Goal: Information Seeking & Learning: Learn about a topic

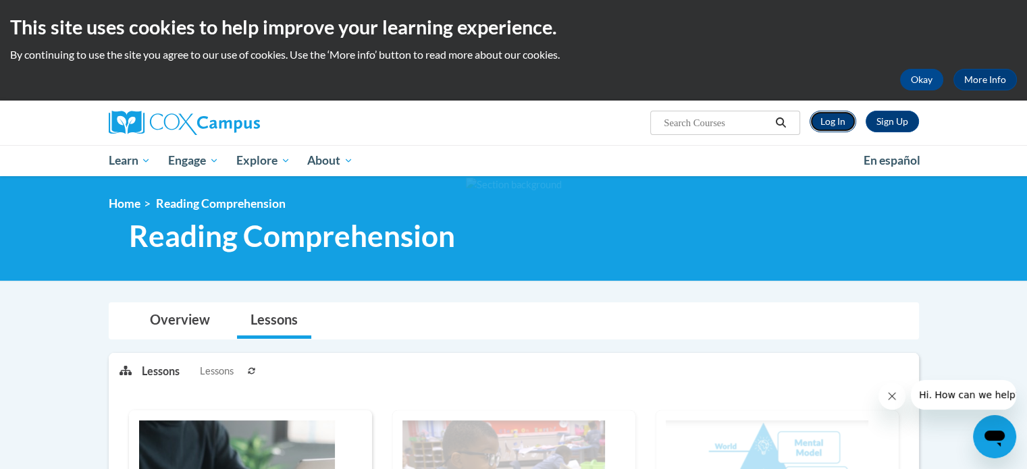
click at [829, 117] on link "Log In" at bounding box center [833, 122] width 47 height 22
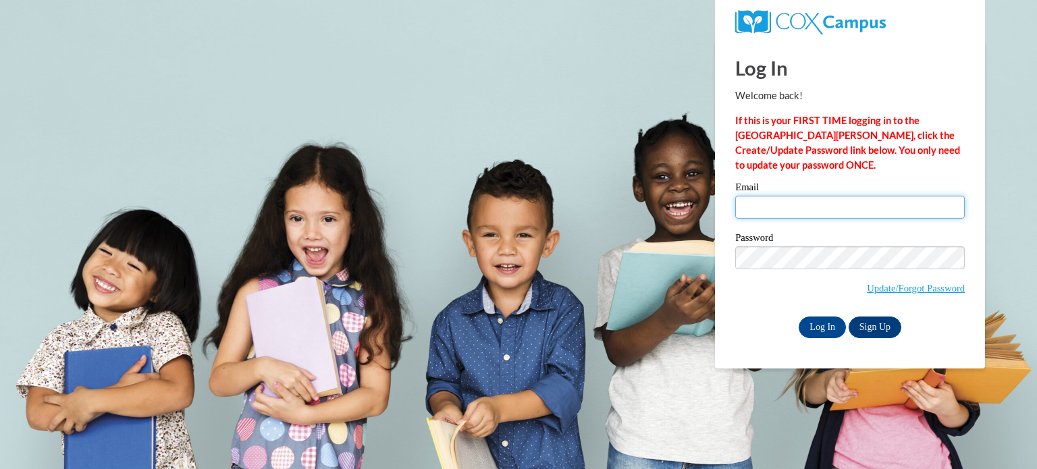
click at [833, 209] on input "Email" at bounding box center [850, 207] width 230 height 23
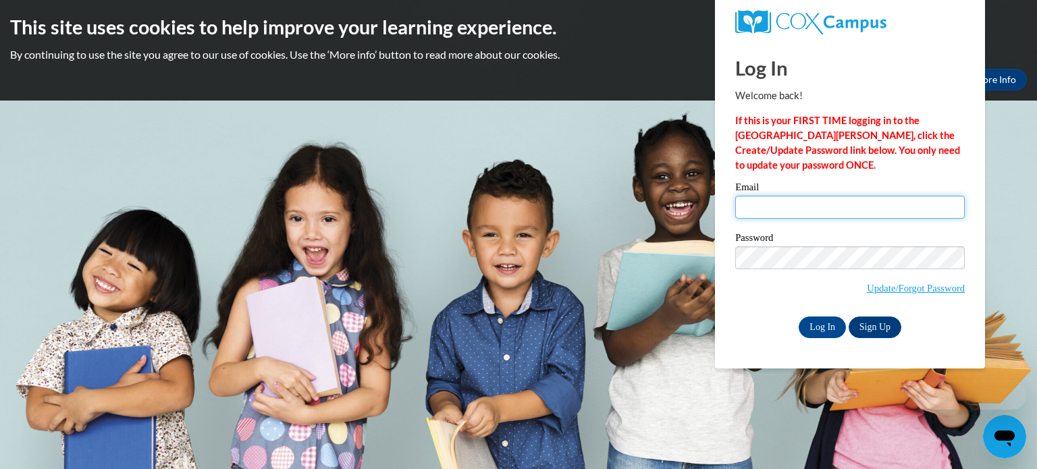
type input "kdever@kusd.edu"
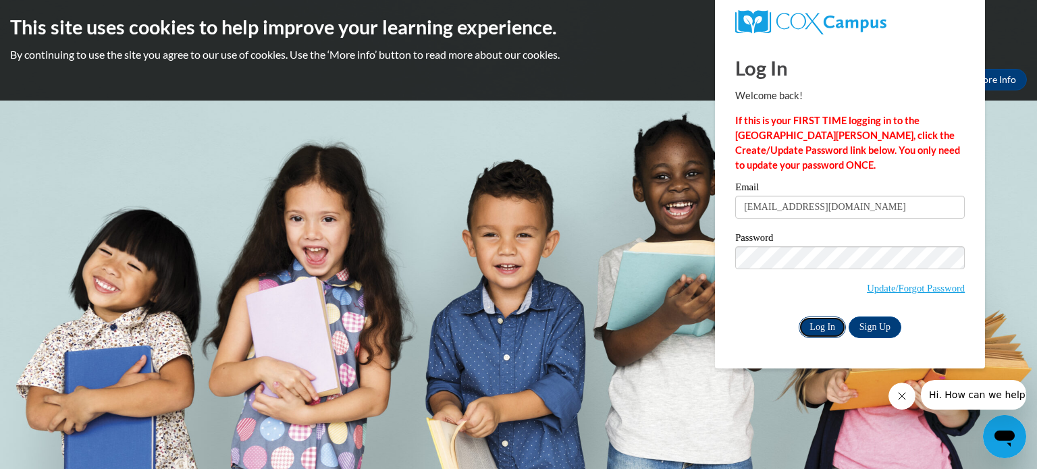
click at [831, 332] on input "Log In" at bounding box center [822, 328] width 47 height 22
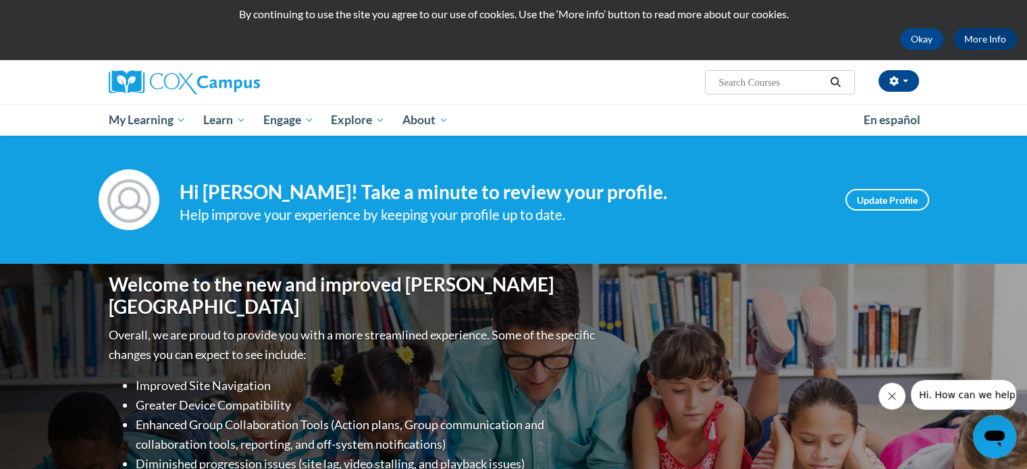
scroll to position [45, 0]
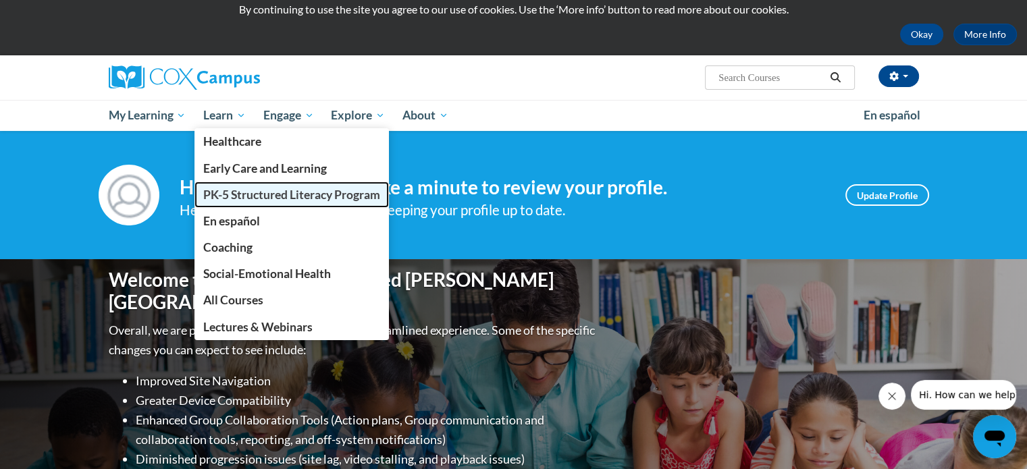
click at [246, 192] on span "PK-5 Structured Literacy Program" at bounding box center [291, 195] width 177 height 14
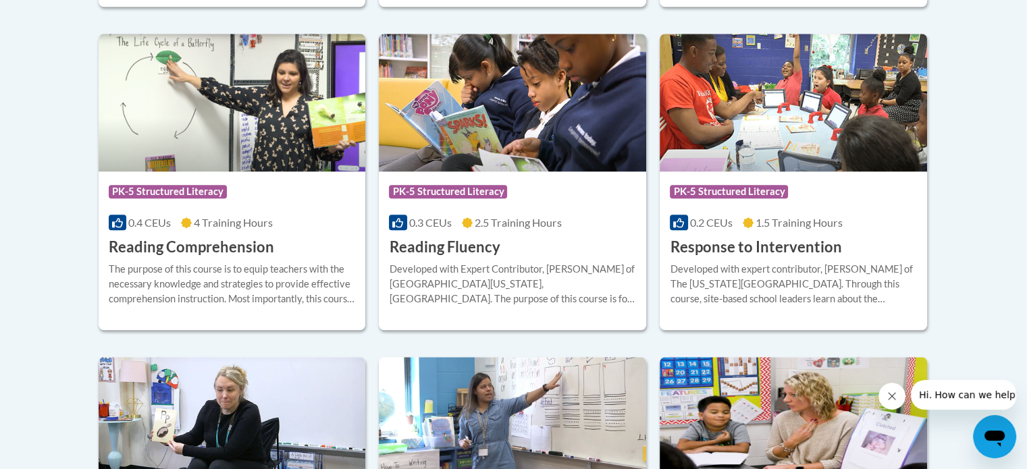
scroll to position [1280, 0]
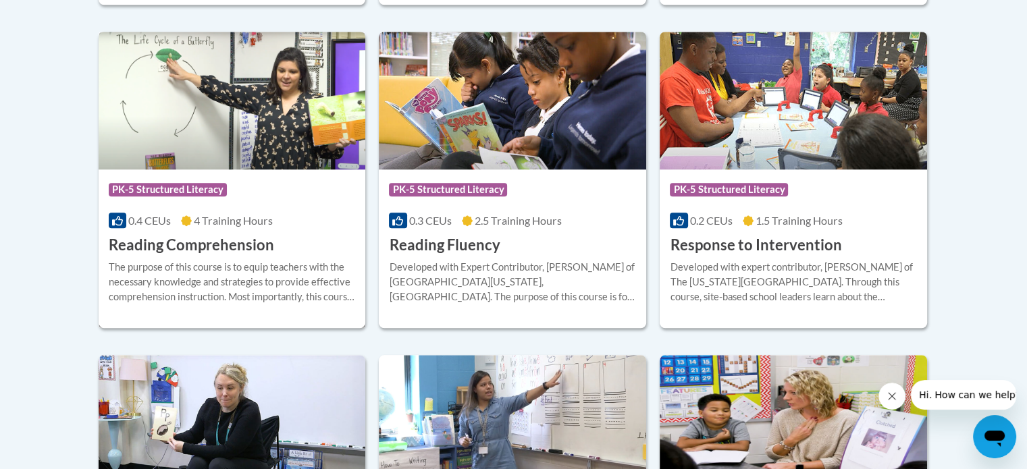
click at [273, 232] on div "Course Category: PK-5 Structured Literacy 0.4 CEUs 4 Training Hours COURSE Read…" at bounding box center [232, 212] width 267 height 86
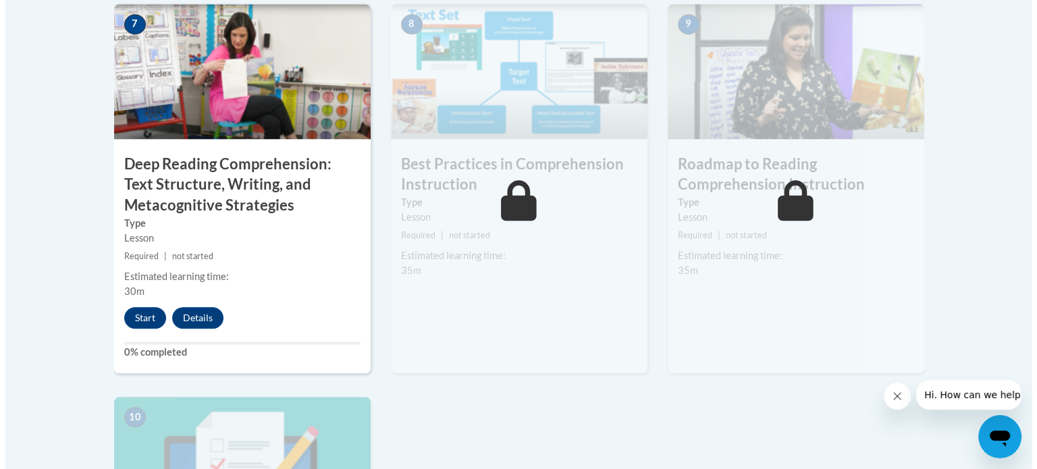
scroll to position [1221, 0]
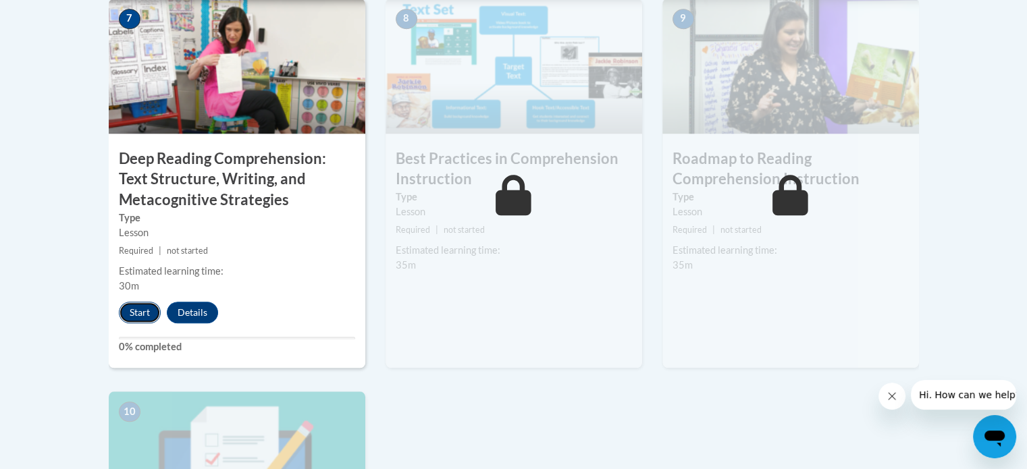
click at [138, 310] on button "Start" at bounding box center [140, 313] width 42 height 22
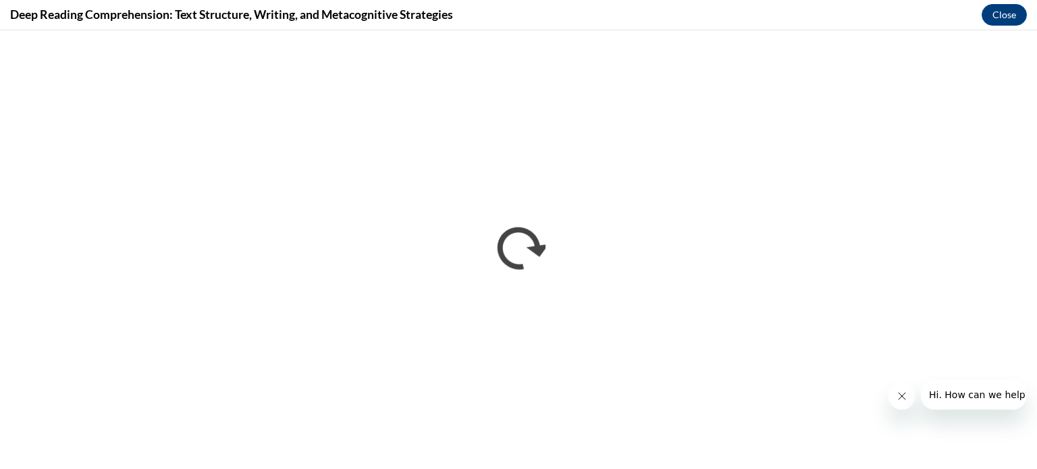
scroll to position [0, 0]
